Goal: Task Accomplishment & Management: Manage account settings

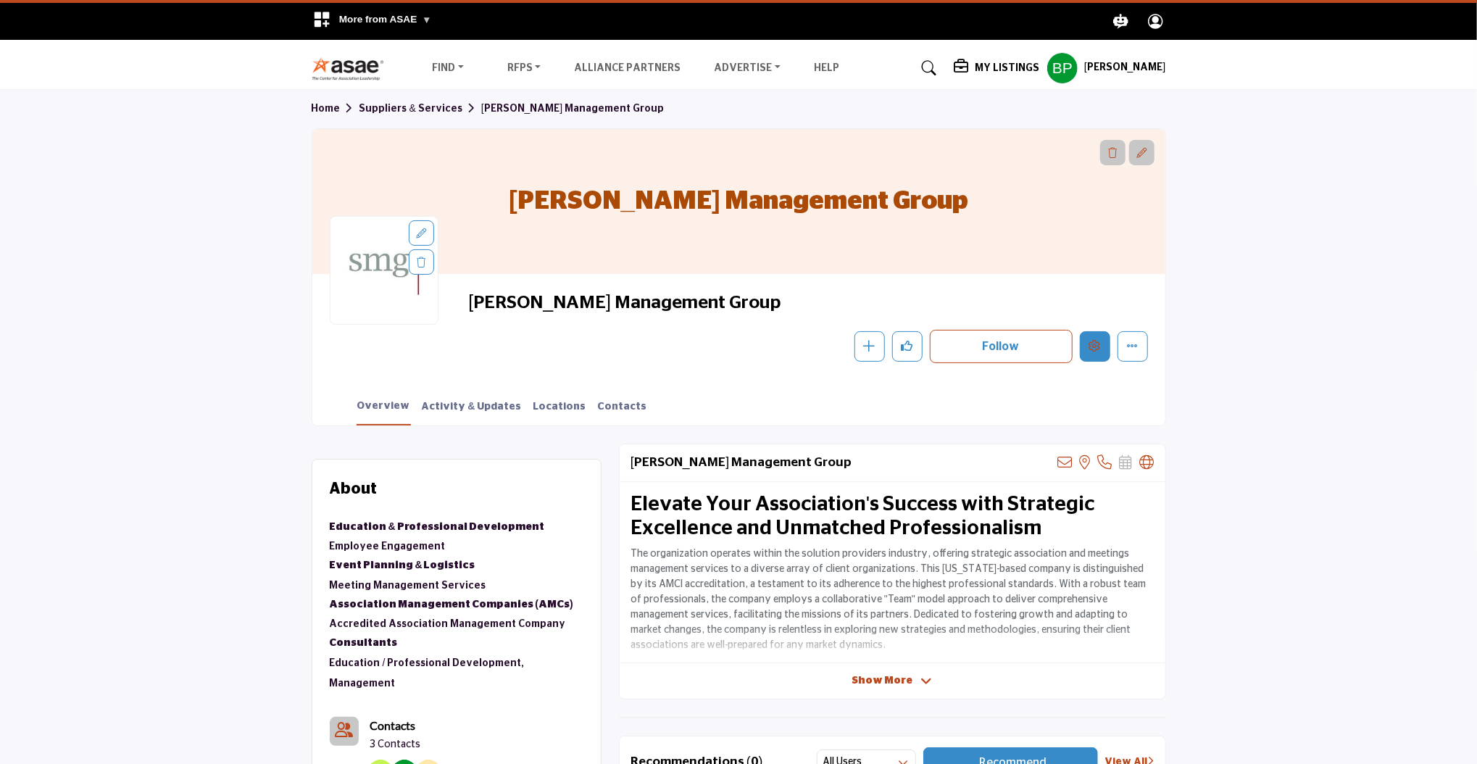
click at [1098, 358] on button "Edit company" at bounding box center [1095, 346] width 30 height 30
click at [1107, 344] on button "Edit company" at bounding box center [1095, 346] width 30 height 30
click at [1097, 328] on div "Stringfellow Management Group Follow Following Message Recommend Add to My Supp…" at bounding box center [807, 327] width 679 height 72
click at [1102, 339] on button "Edit company" at bounding box center [1095, 346] width 30 height 30
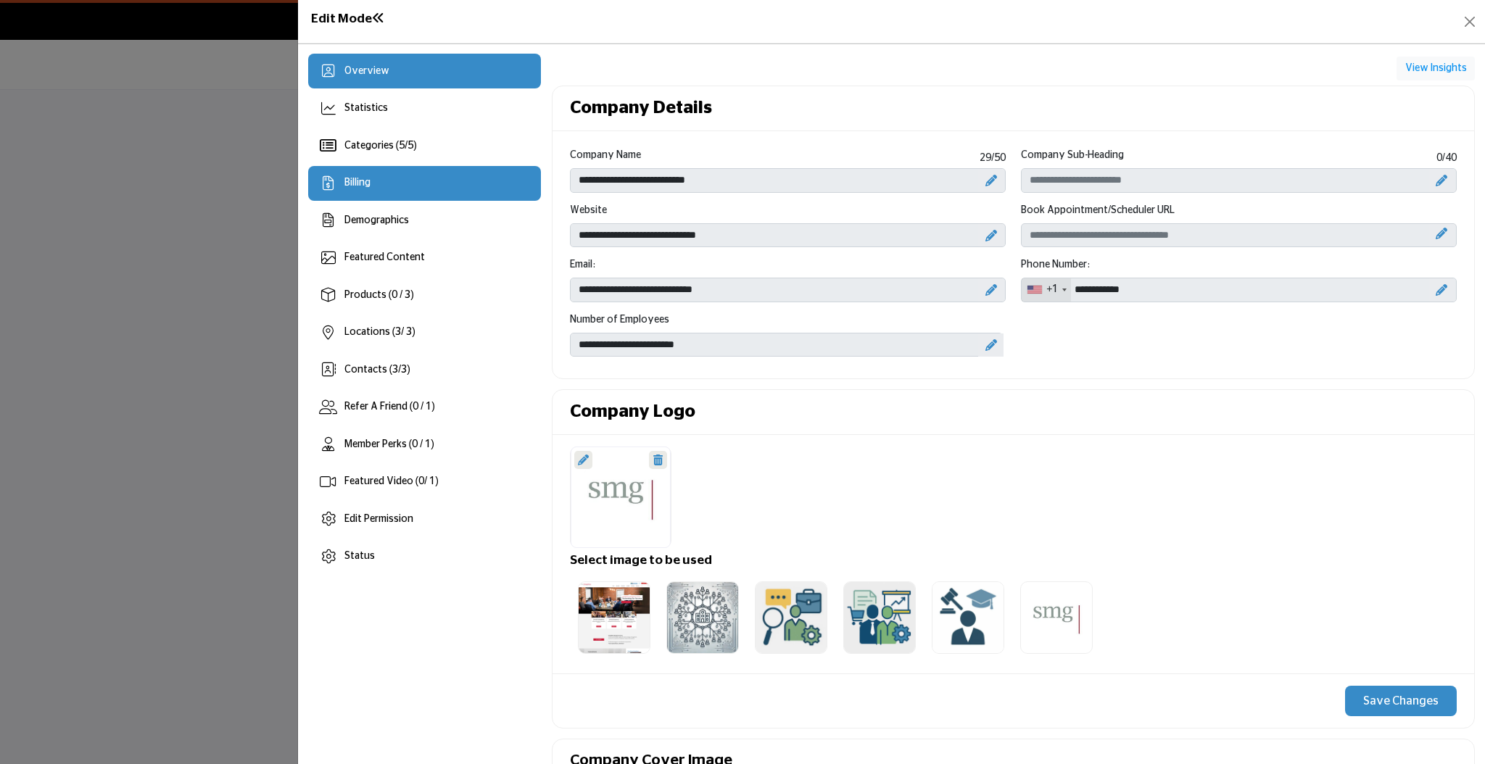
click at [328, 191] on icon at bounding box center [328, 183] width 11 height 14
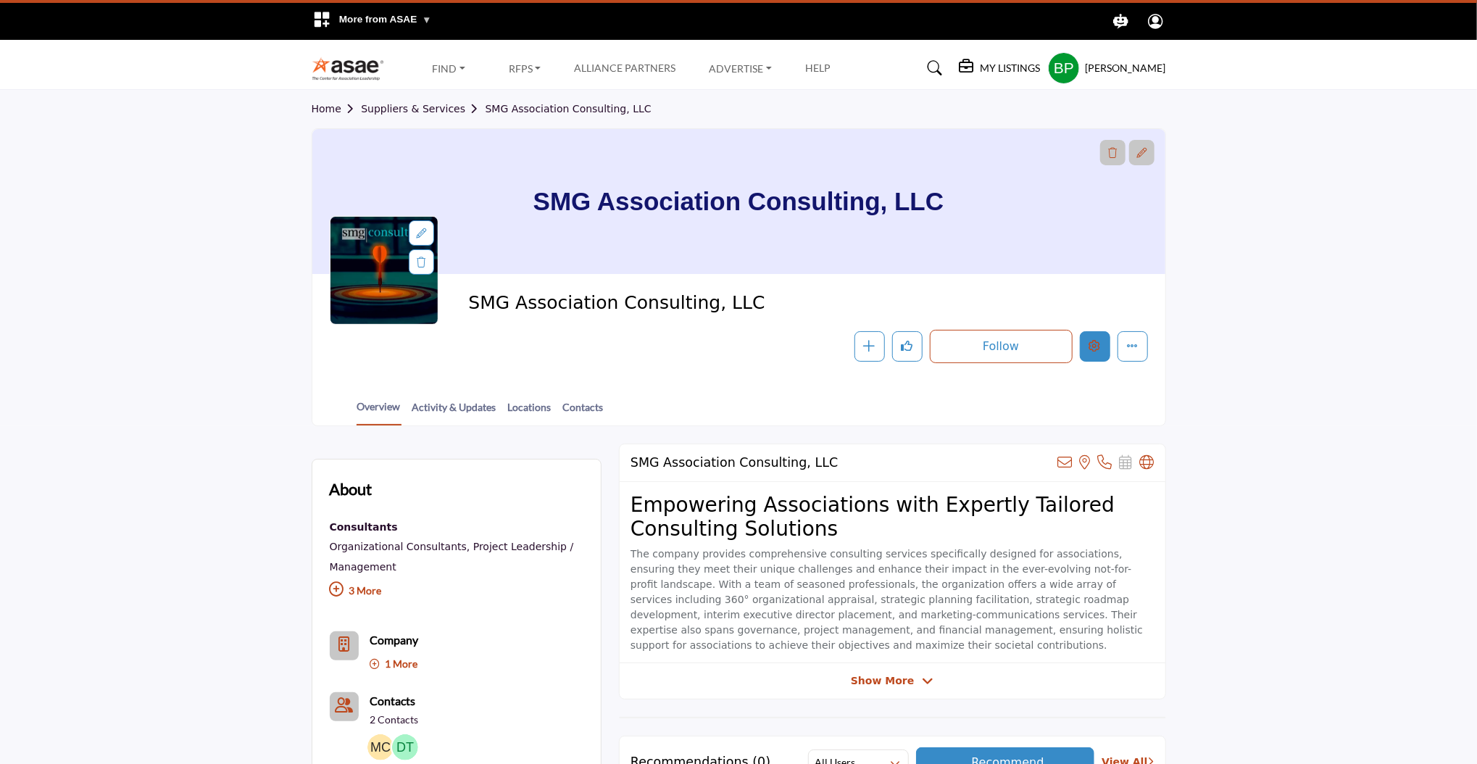
click at [1098, 344] on icon "Edit company" at bounding box center [1096, 346] width 12 height 12
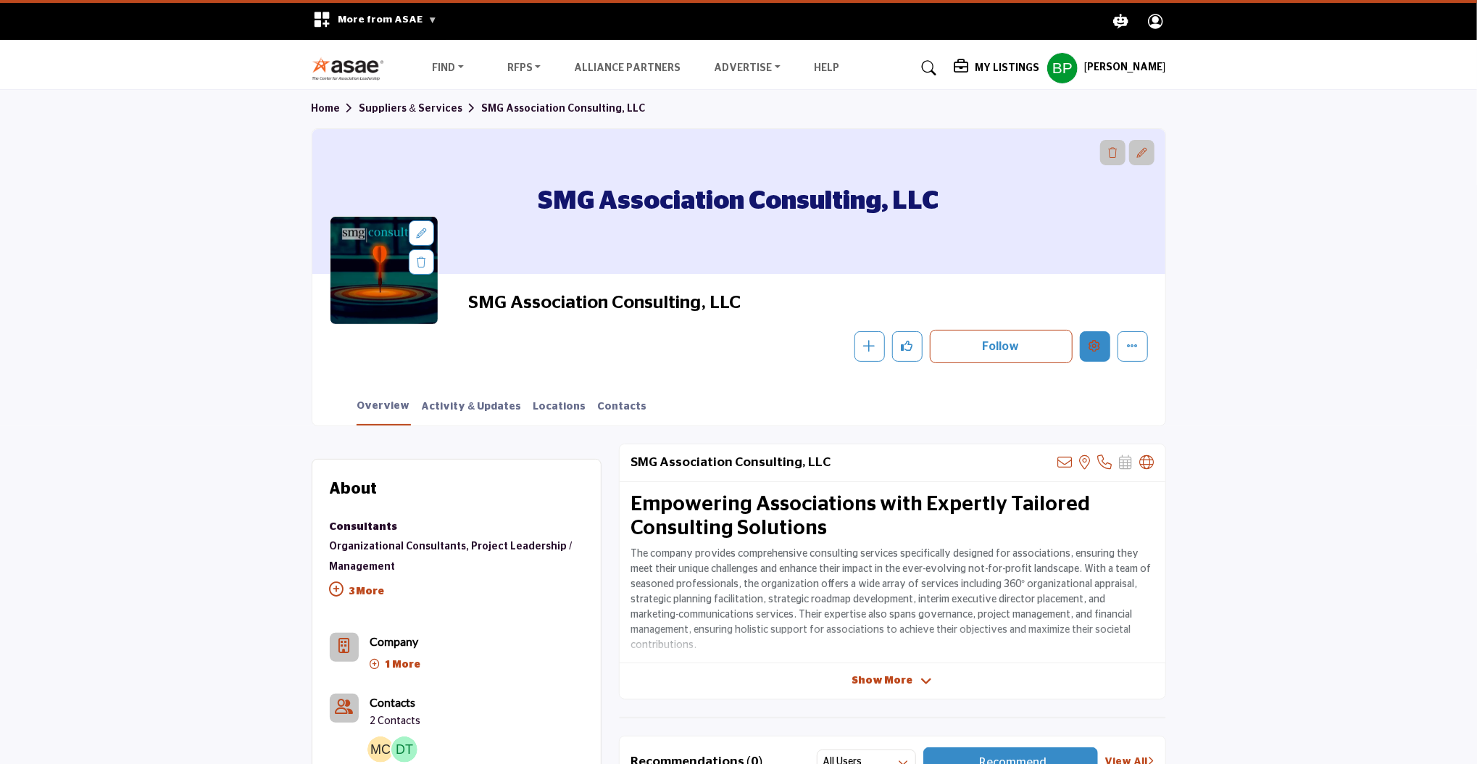
click at [1098, 344] on icon "Edit company" at bounding box center [1096, 346] width 12 height 12
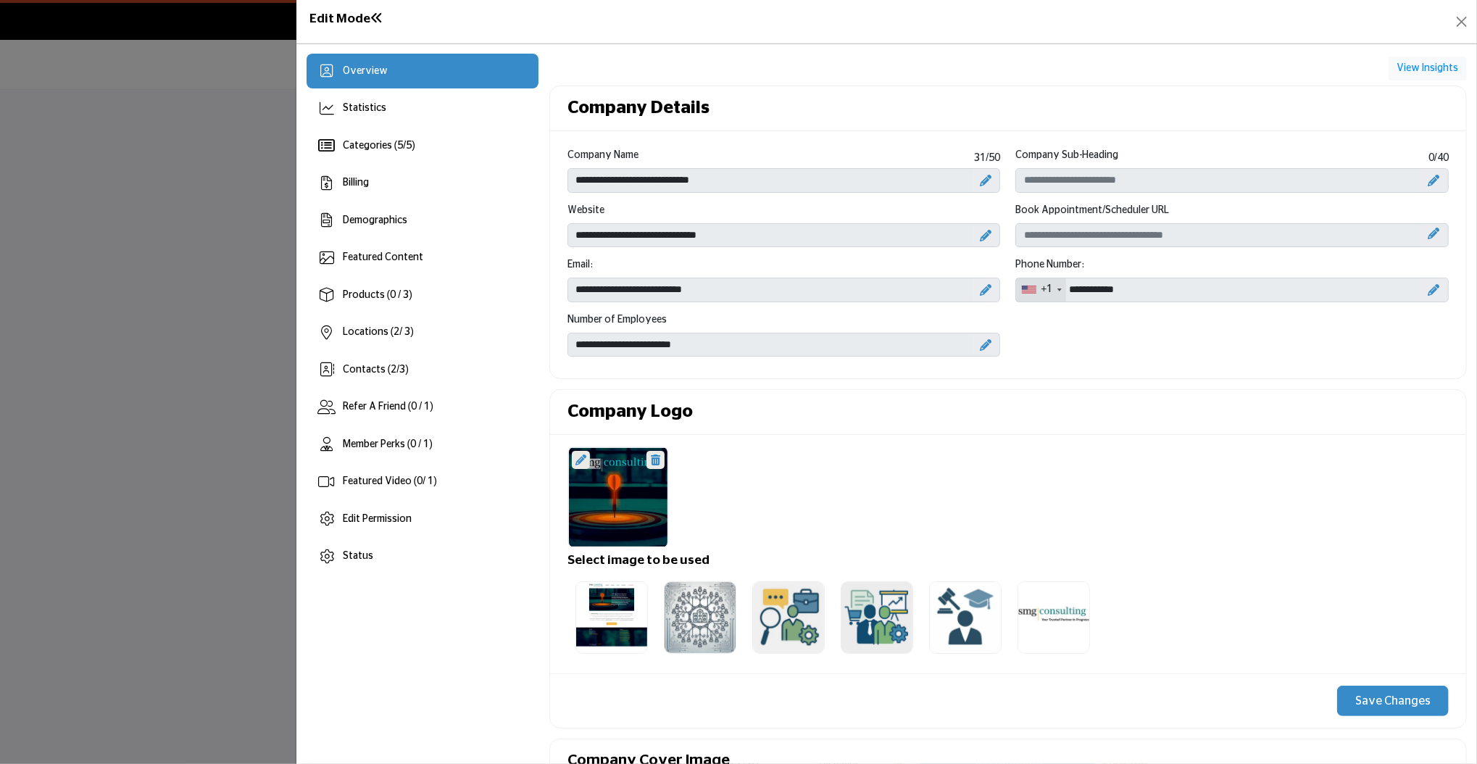
click at [1098, 344] on div at bounding box center [738, 382] width 1477 height 764
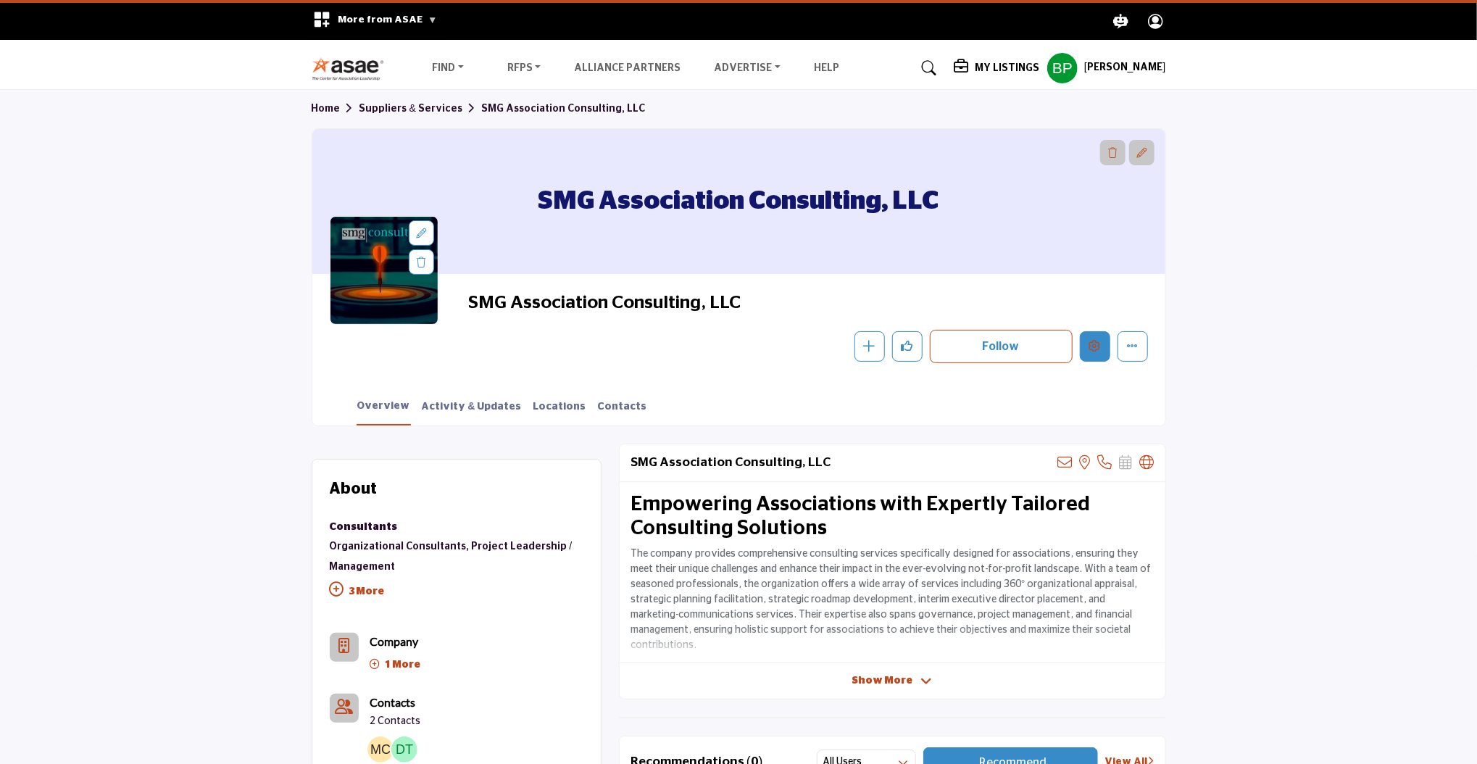
click at [1098, 344] on icon "Edit company" at bounding box center [1096, 346] width 12 height 12
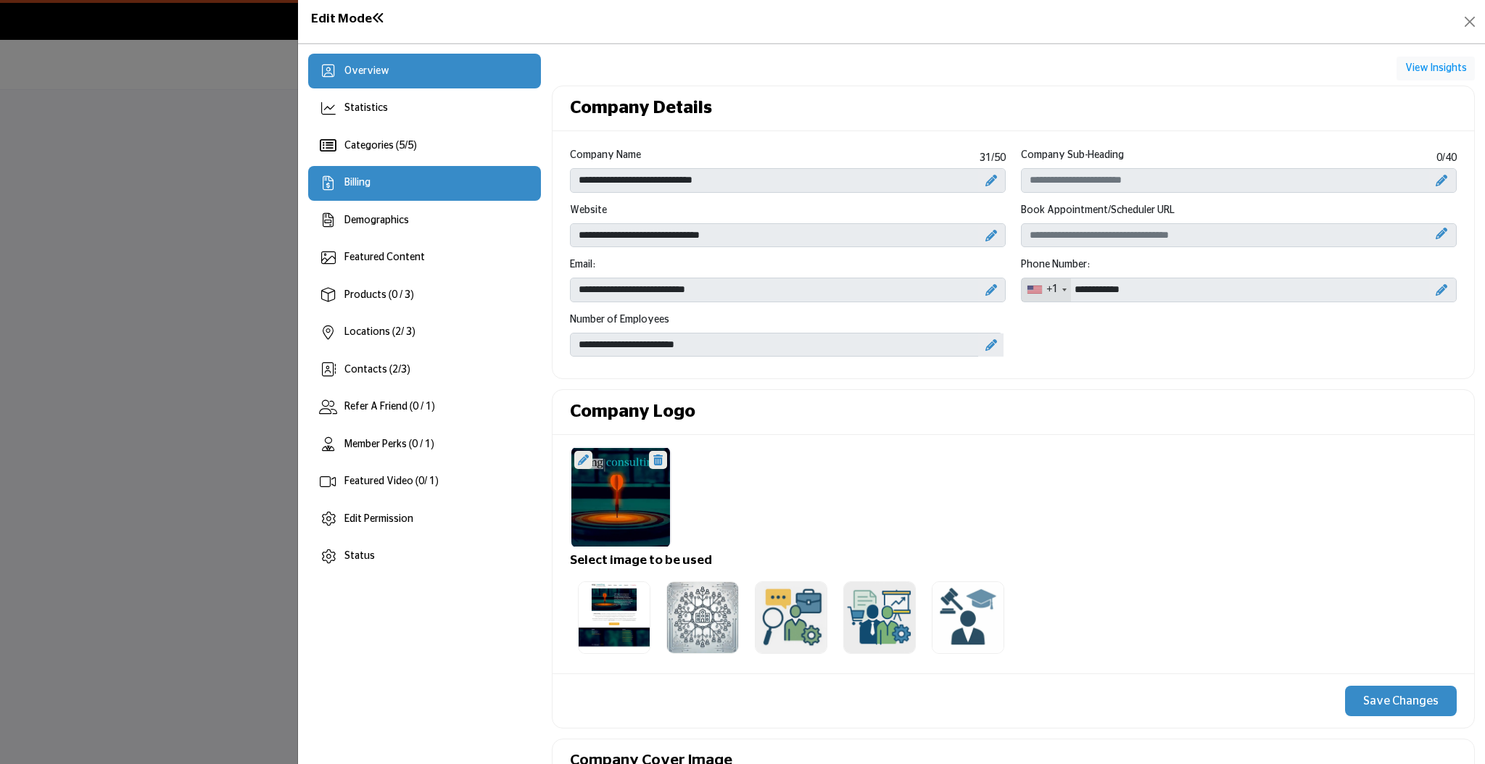
click at [455, 193] on div "Billing" at bounding box center [424, 183] width 233 height 35
